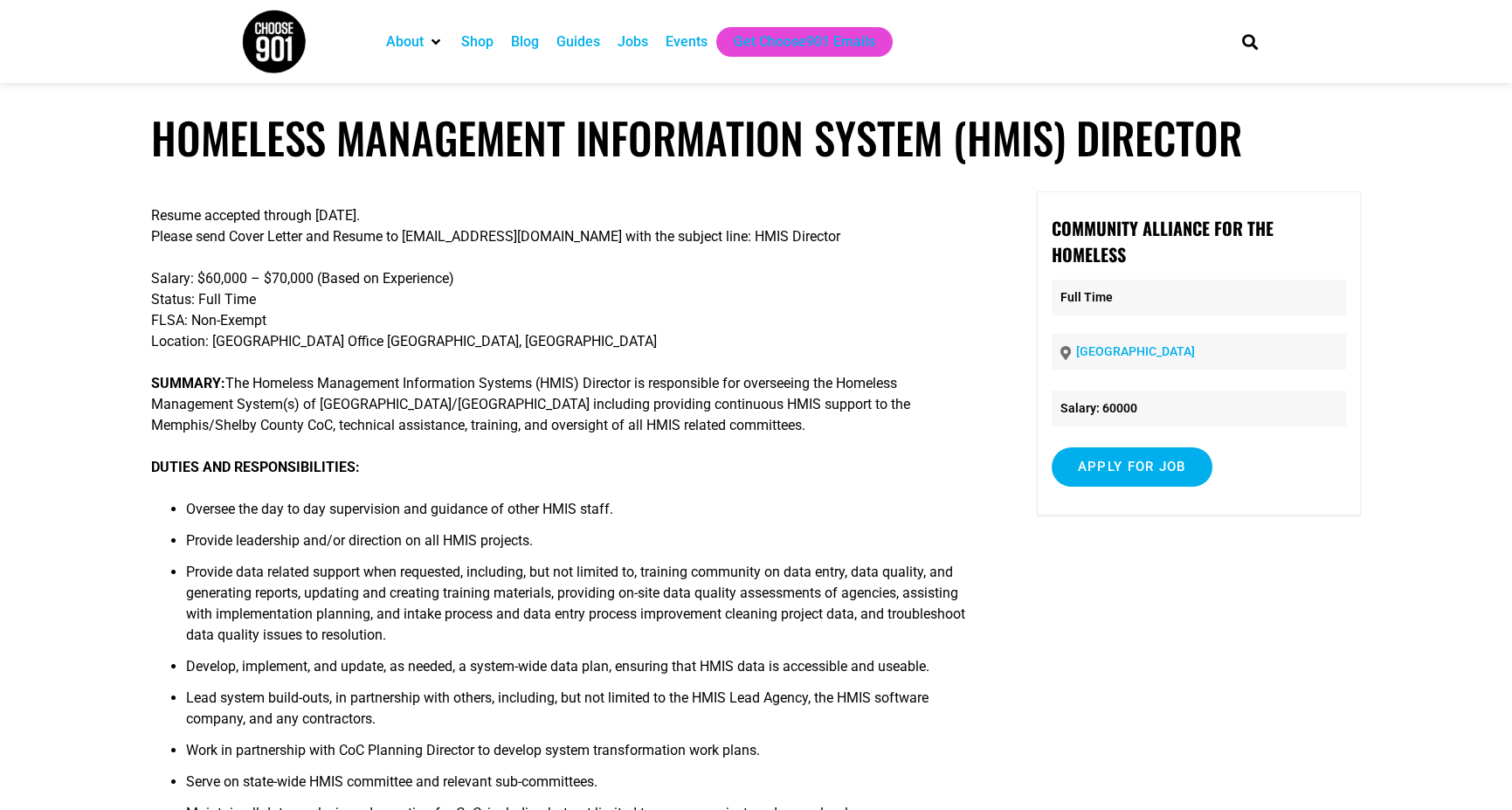
click at [647, 51] on div "Jobs" at bounding box center [633, 42] width 31 height 21
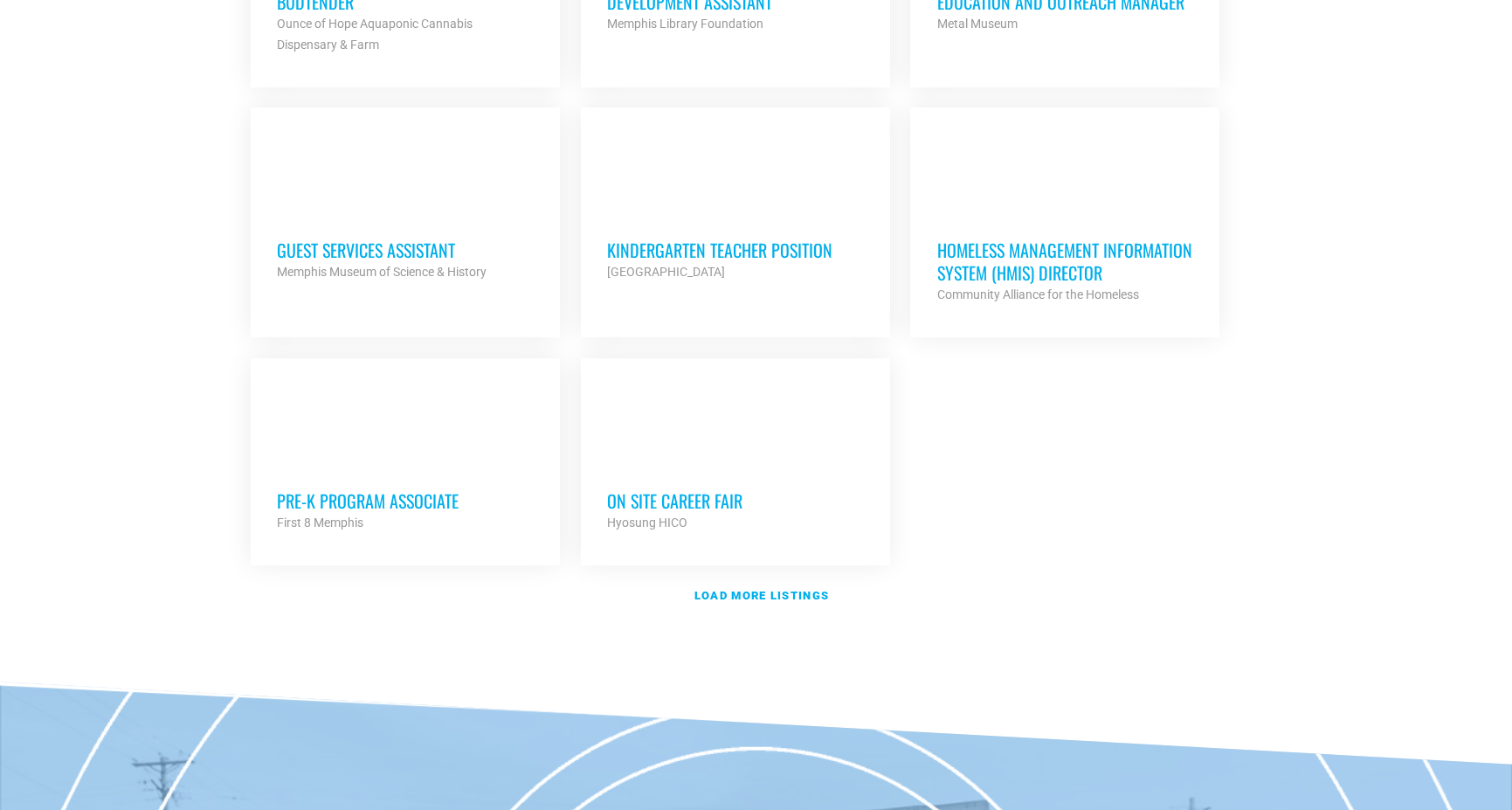
scroll to position [1922, 0]
